Goal: Navigation & Orientation: Find specific page/section

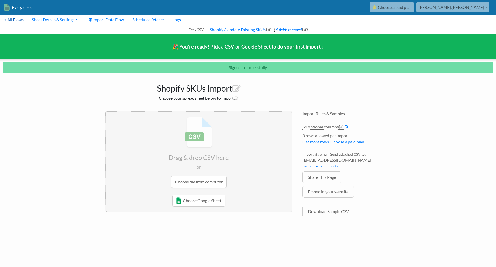
click at [14, 21] on link "< All Flows" at bounding box center [14, 20] width 28 height 10
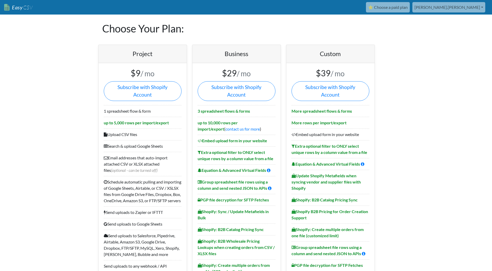
click at [16, 6] on link "Easy CSV" at bounding box center [18, 7] width 29 height 11
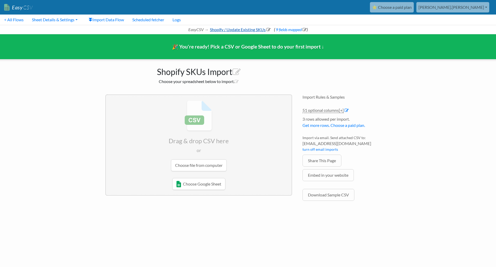
click at [221, 29] on link "Shopify / Update Existing SKUs" at bounding box center [239, 29] width 61 height 5
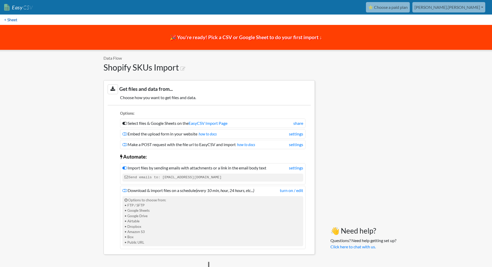
click at [11, 18] on link "< Sheet" at bounding box center [11, 20] width 22 height 10
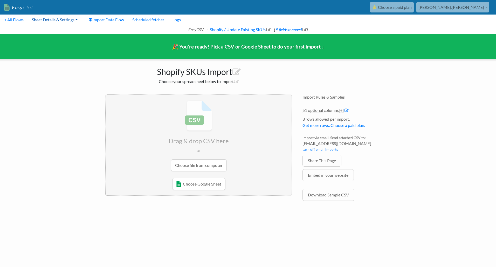
click at [75, 19] on link "Sheet Details & Settings" at bounding box center [55, 20] width 54 height 10
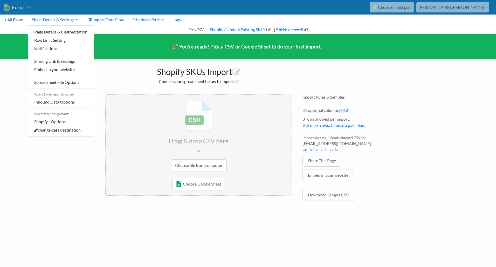
click at [12, 19] on link "< All Flows" at bounding box center [14, 20] width 28 height 10
